Goal: Check status: Check status

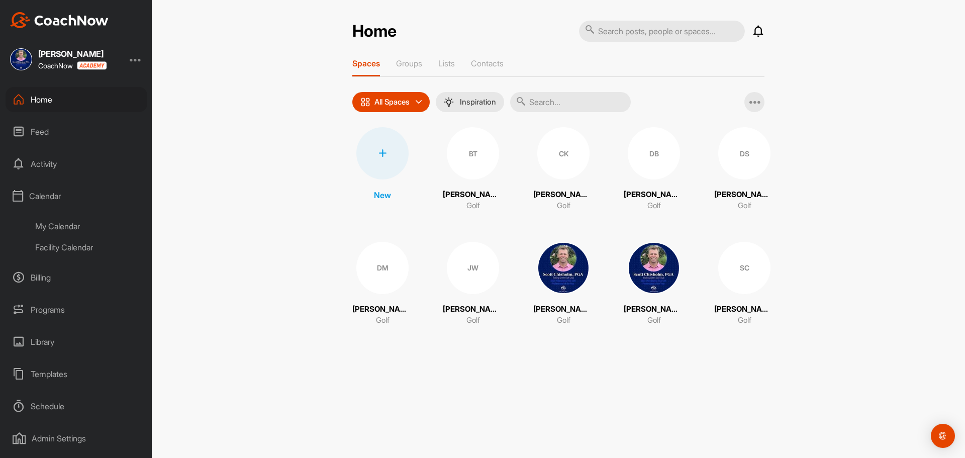
click at [48, 222] on div "My Calendar" at bounding box center [87, 226] width 119 height 21
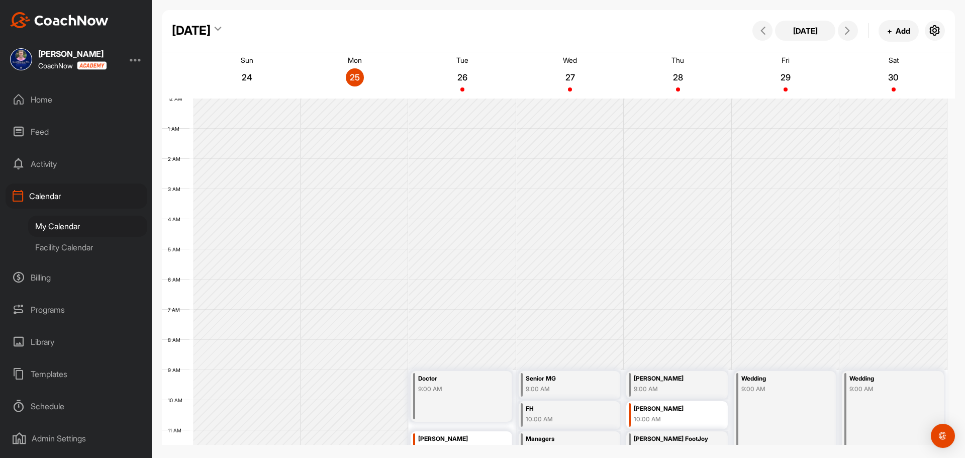
scroll to position [174, 0]
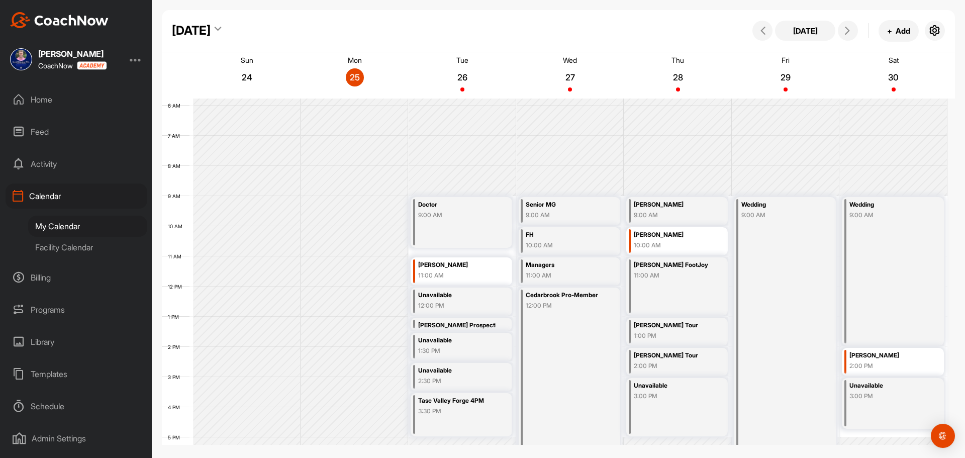
click at [49, 249] on div "Facility Calendar" at bounding box center [87, 247] width 119 height 21
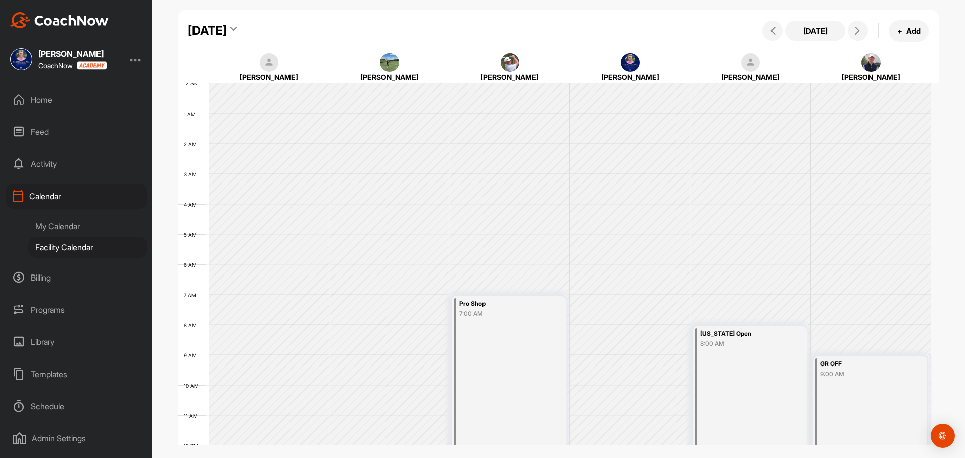
scroll to position [174, 0]
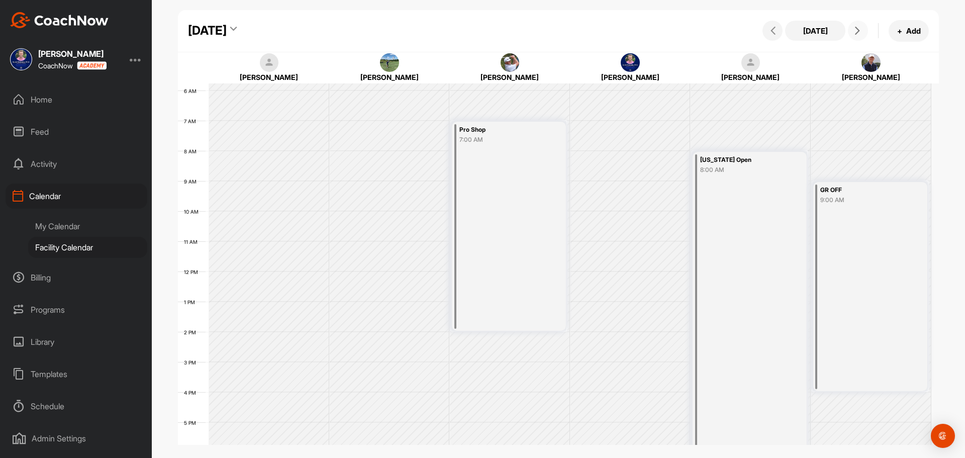
click at [858, 33] on icon at bounding box center [857, 31] width 8 height 8
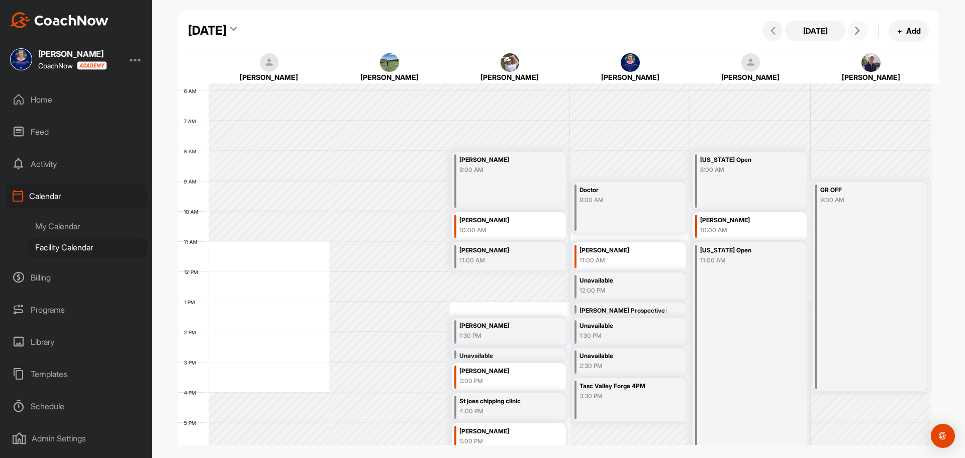
click at [858, 33] on icon at bounding box center [857, 31] width 8 height 8
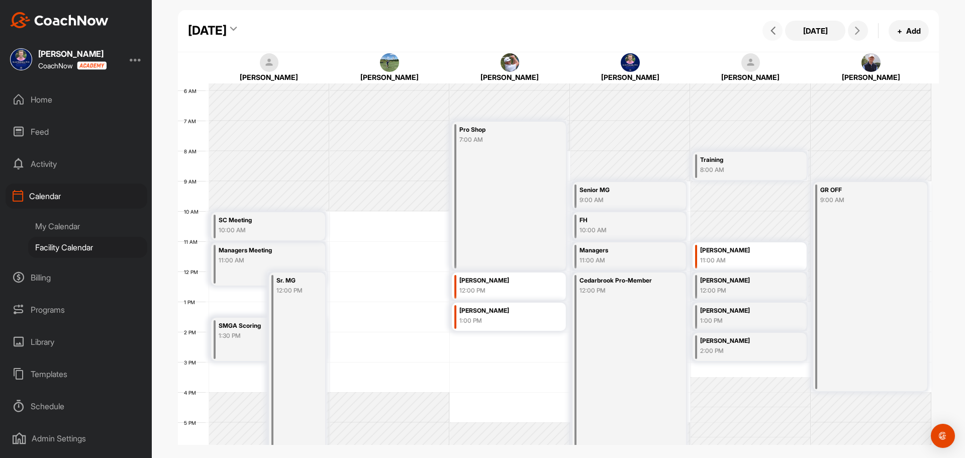
click at [777, 34] on icon at bounding box center [773, 31] width 8 height 8
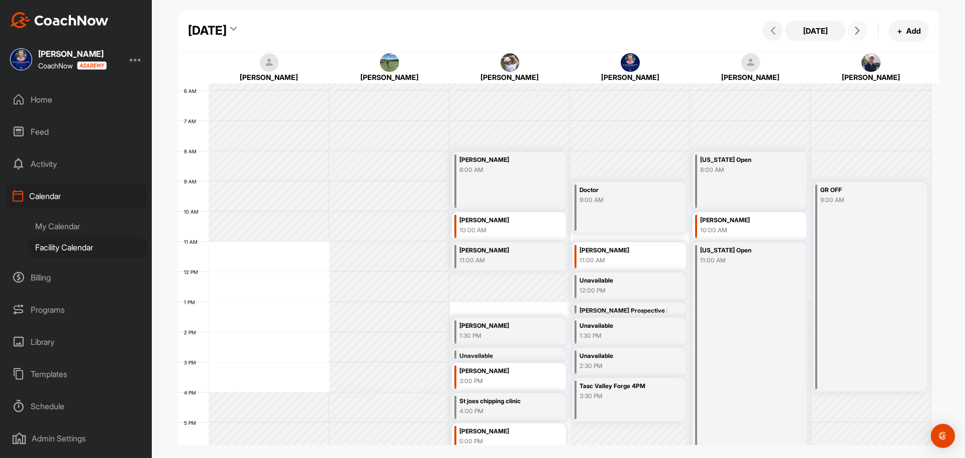
click at [858, 33] on icon at bounding box center [857, 31] width 8 height 8
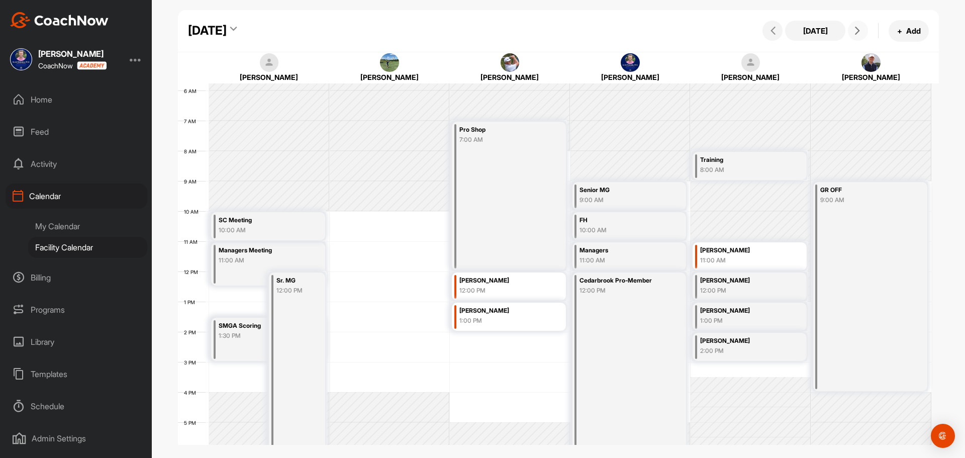
click at [858, 33] on icon at bounding box center [857, 31] width 8 height 8
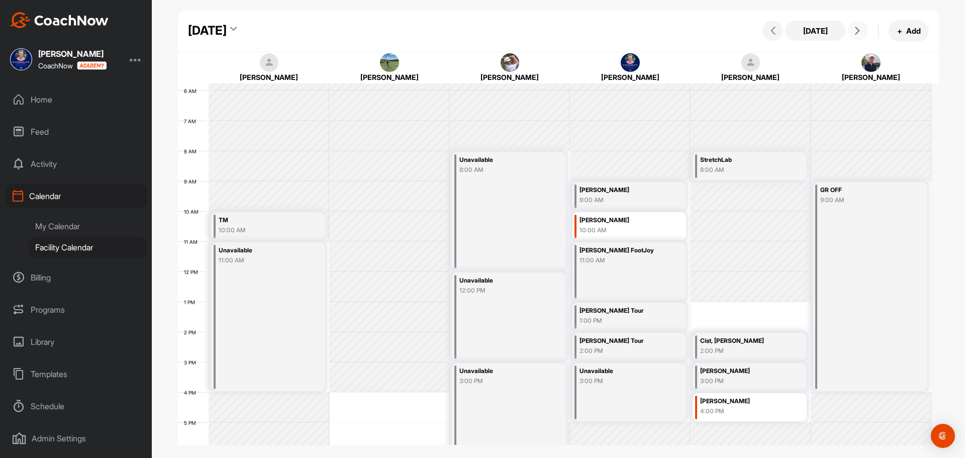
click at [858, 33] on icon at bounding box center [857, 31] width 8 height 8
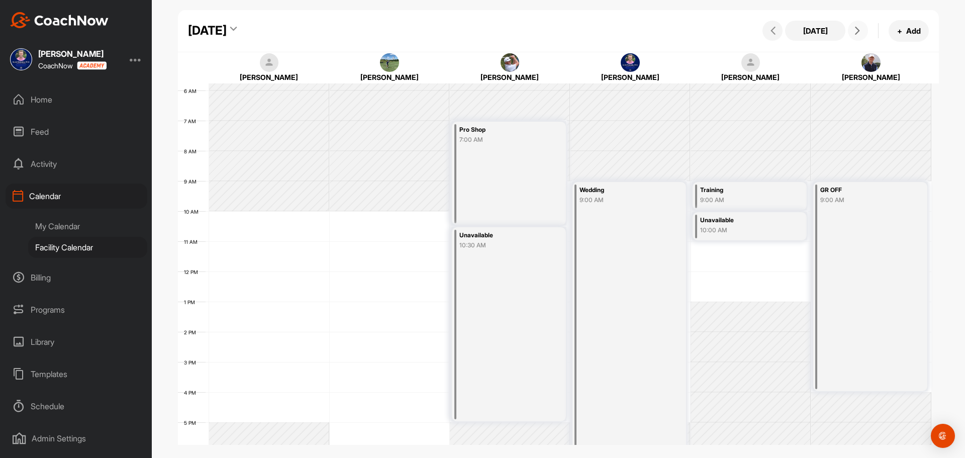
click at [858, 33] on icon at bounding box center [857, 31] width 8 height 8
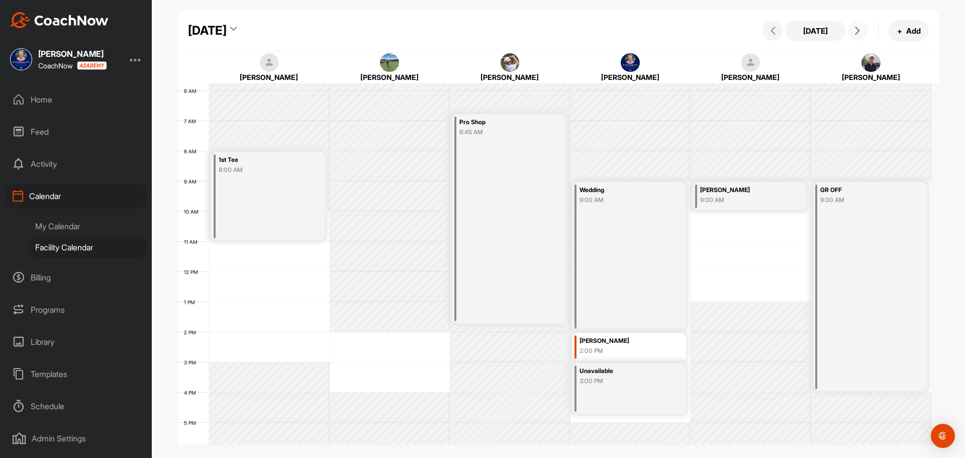
click at [858, 33] on icon at bounding box center [857, 31] width 8 height 8
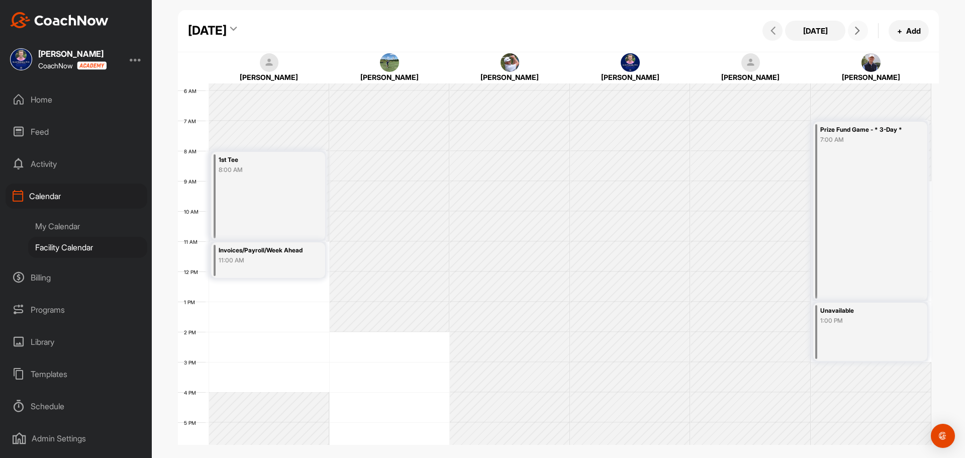
click at [858, 33] on icon at bounding box center [857, 31] width 8 height 8
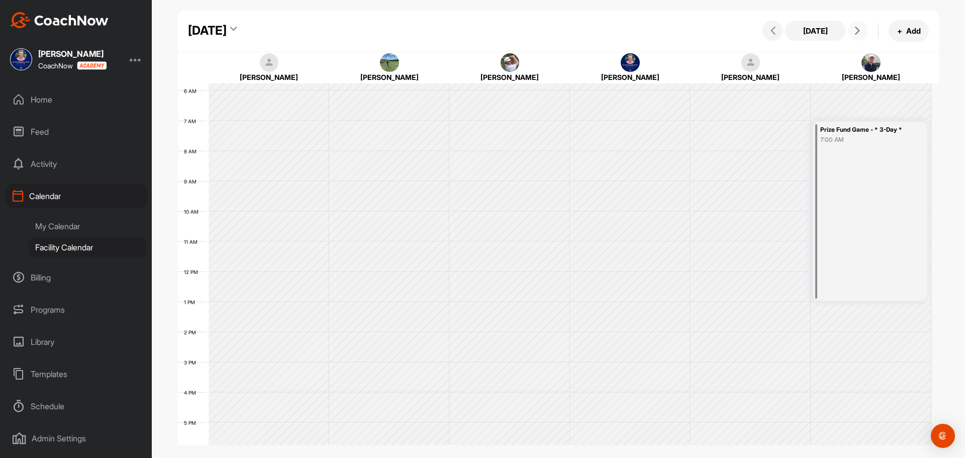
click at [858, 33] on icon at bounding box center [857, 31] width 8 height 8
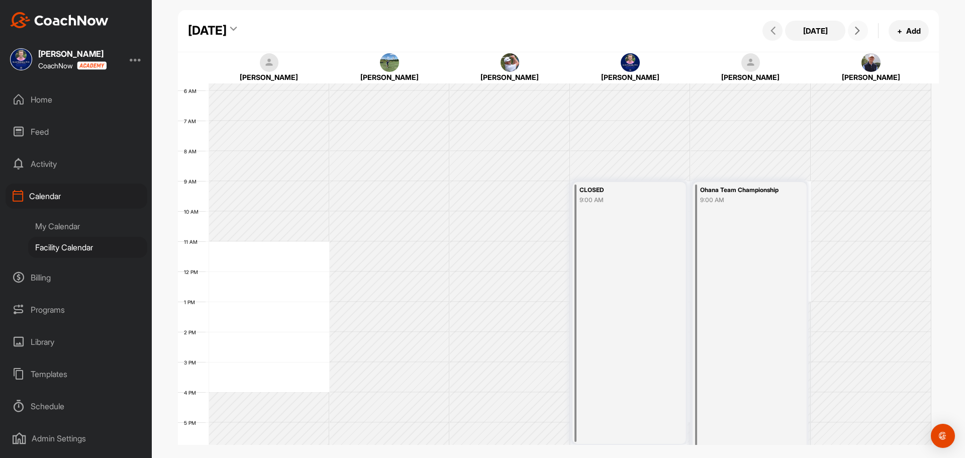
click at [858, 33] on icon at bounding box center [857, 31] width 8 height 8
